Goal: Task Accomplishment & Management: Manage account settings

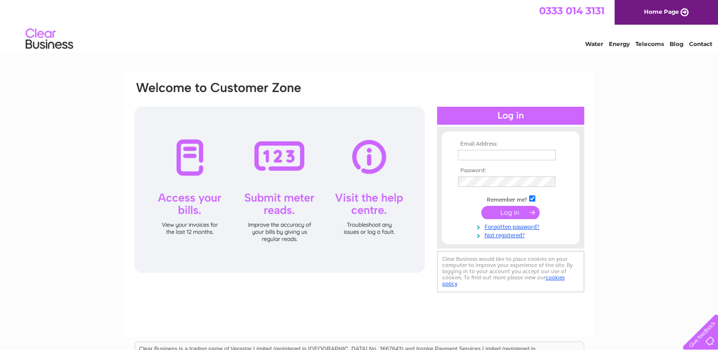
type input "[PERSON_NAME][EMAIL_ADDRESS][PERSON_NAME][DOMAIN_NAME]"
click at [489, 210] on input "submit" at bounding box center [510, 212] width 58 height 13
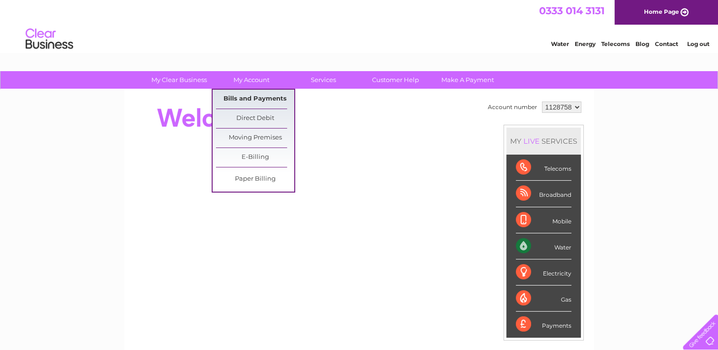
click at [246, 96] on link "Bills and Payments" at bounding box center [255, 99] width 78 height 19
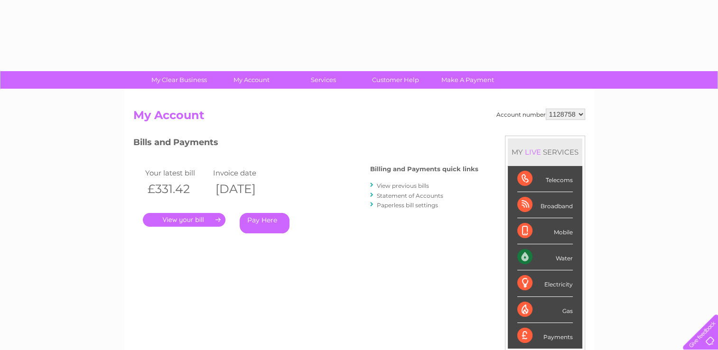
click at [217, 221] on link "." at bounding box center [184, 220] width 83 height 14
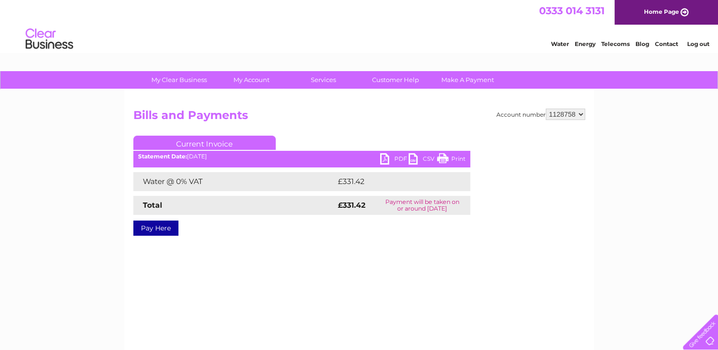
click at [387, 155] on link "PDF" at bounding box center [394, 160] width 28 height 14
click at [401, 159] on link "PDF" at bounding box center [394, 160] width 28 height 14
click at [393, 157] on link "PDF" at bounding box center [394, 160] width 28 height 14
